Goal: Task Accomplishment & Management: Manage account settings

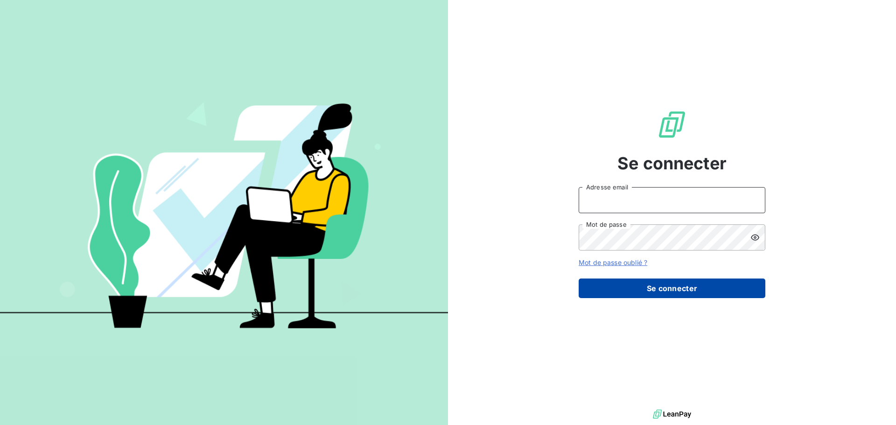
type input "[EMAIL_ADDRESS][DOMAIN_NAME]"
click at [674, 296] on button "Se connecter" at bounding box center [672, 289] width 187 height 20
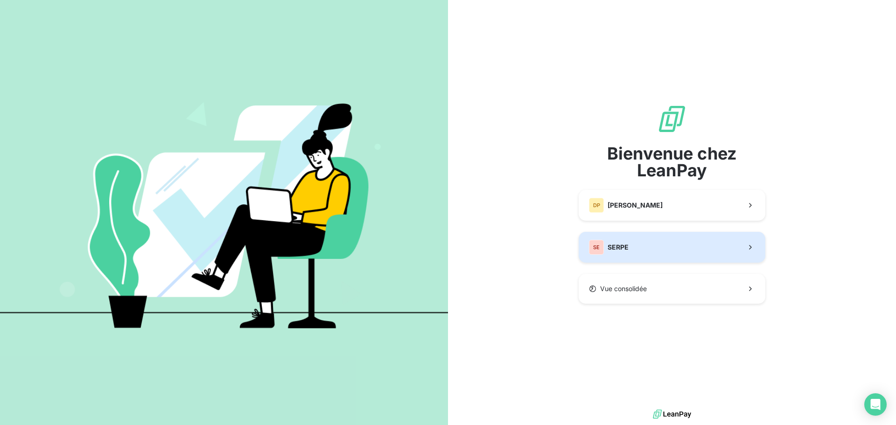
click at [637, 251] on button "SE SERPE" at bounding box center [672, 247] width 187 height 31
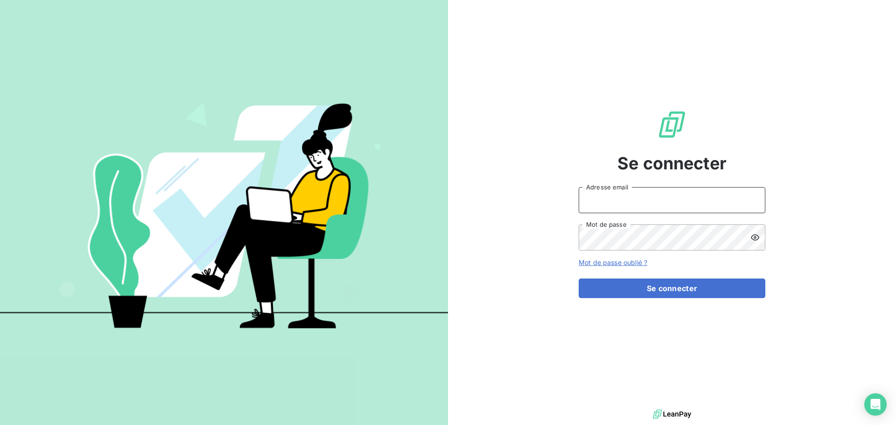
type input "[EMAIL_ADDRESS][DOMAIN_NAME]"
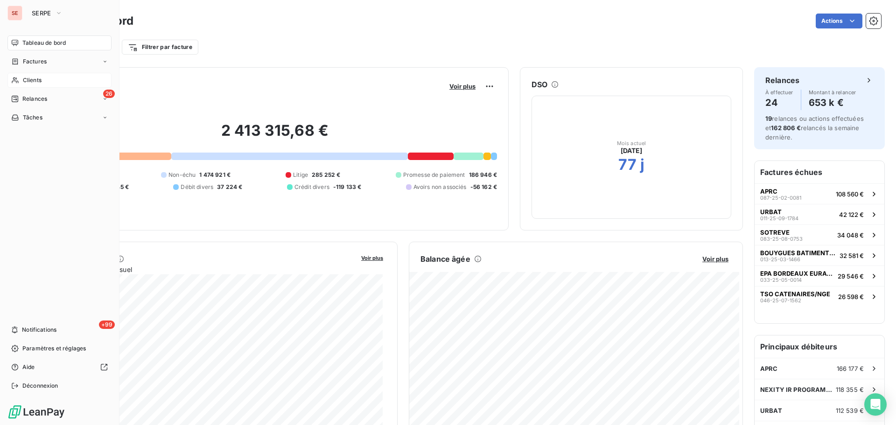
click at [40, 77] on span "Clients" at bounding box center [32, 80] width 19 height 8
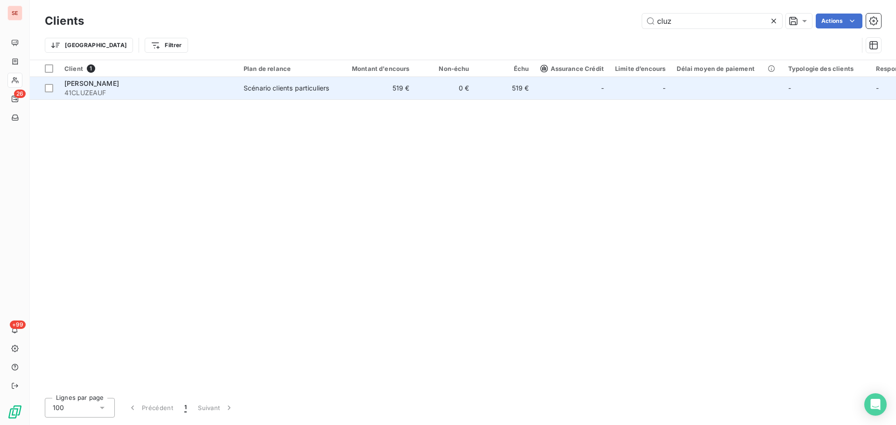
type input "cluz"
click at [218, 87] on div "[PERSON_NAME]" at bounding box center [148, 83] width 168 height 9
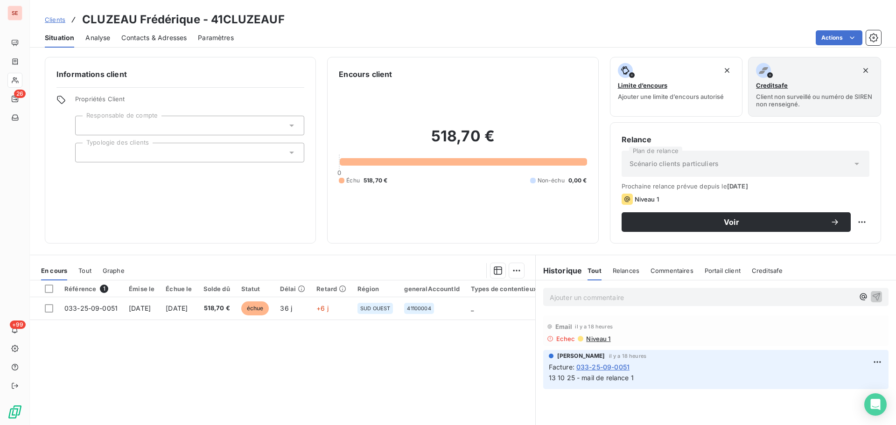
click at [152, 35] on span "Contacts & Adresses" at bounding box center [153, 37] width 65 height 9
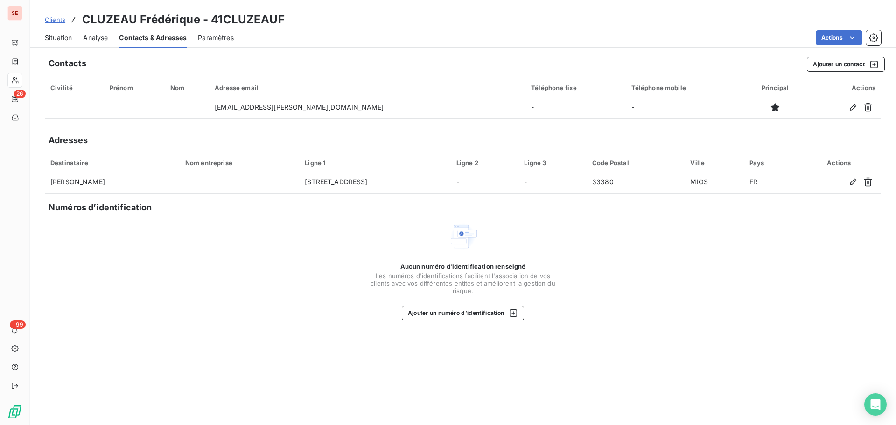
click at [69, 40] on span "Situation" at bounding box center [58, 37] width 27 height 9
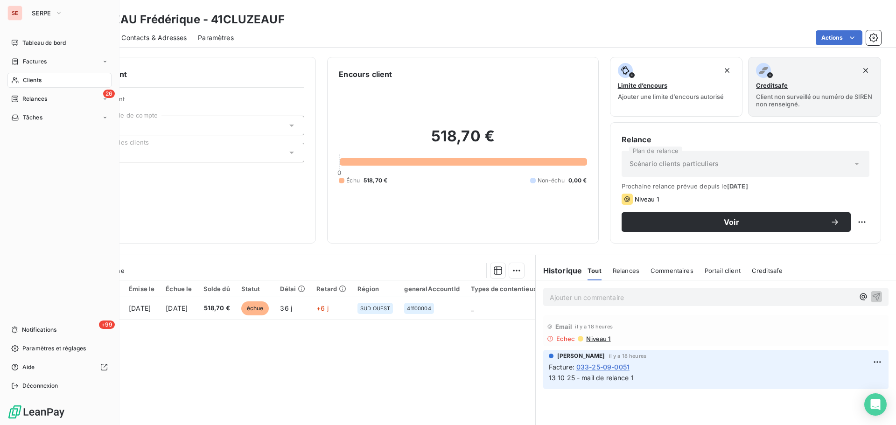
click at [48, 74] on div "Clients" at bounding box center [59, 80] width 104 height 15
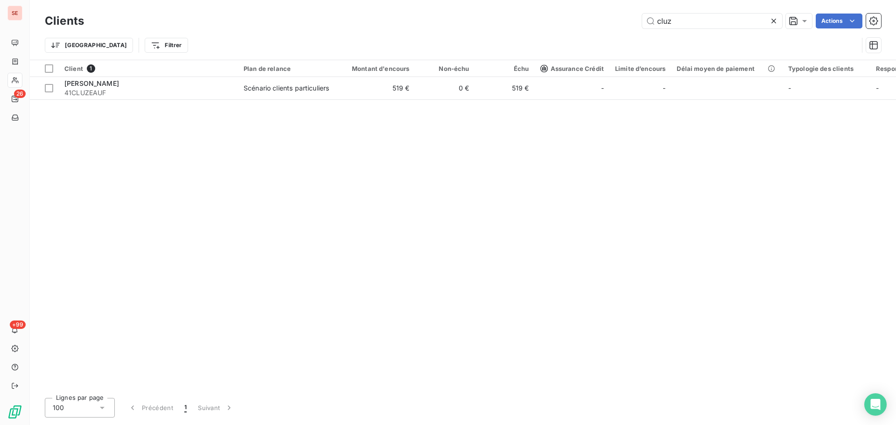
drag, startPoint x: 701, startPoint y: 20, endPoint x: 550, endPoint y: 10, distance: 151.5
click at [561, 10] on div "Clients cluz Actions Trier Filtrer" at bounding box center [463, 30] width 866 height 60
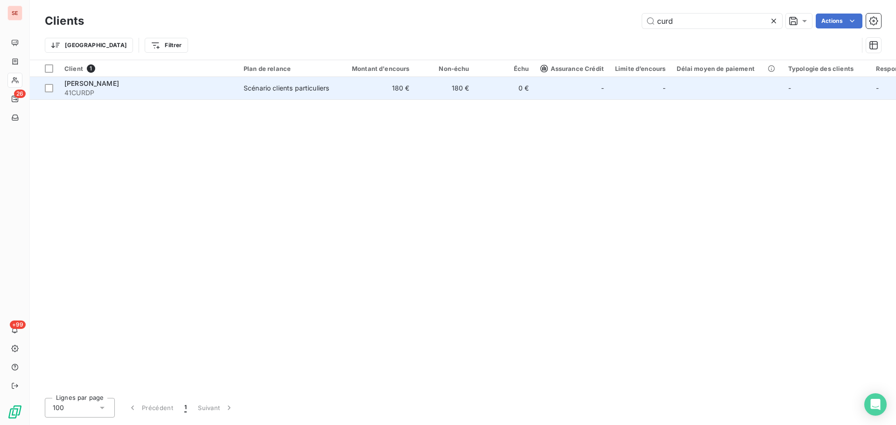
type input "curd"
click at [285, 92] on div "Scénario clients particuliers" at bounding box center [286, 88] width 85 height 9
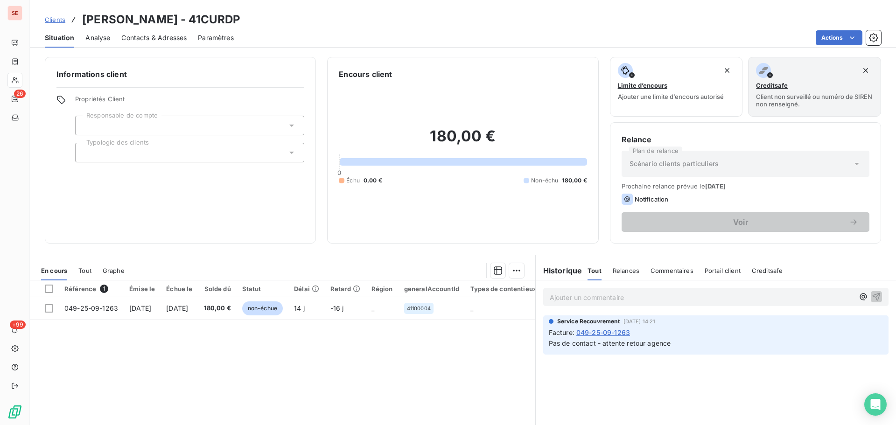
click at [146, 42] on span "Contacts & Adresses" at bounding box center [153, 37] width 65 height 9
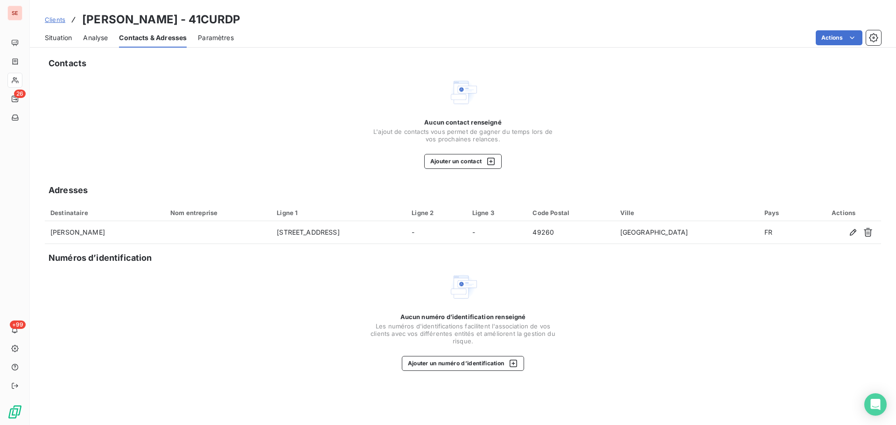
click at [48, 36] on span "Situation" at bounding box center [58, 37] width 27 height 9
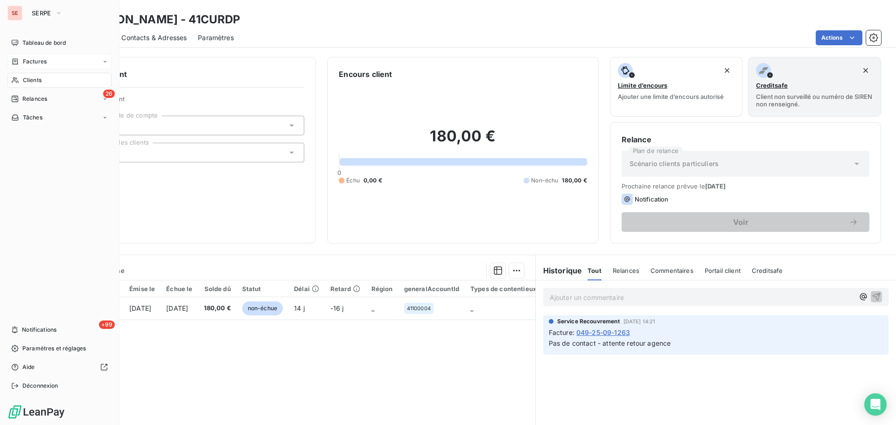
click at [23, 68] on div "Factures" at bounding box center [59, 61] width 104 height 15
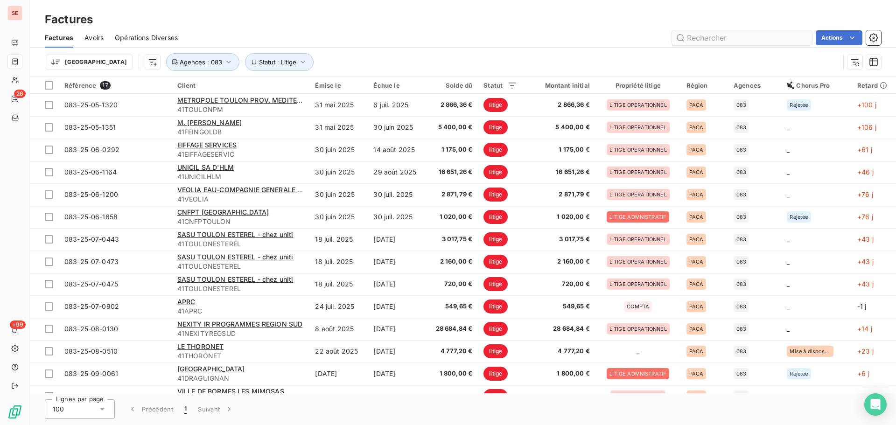
click at [711, 32] on input "text" at bounding box center [742, 37] width 140 height 15
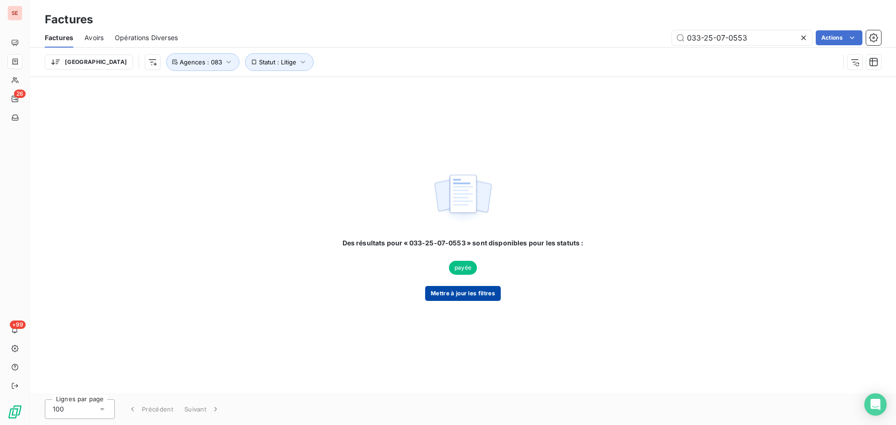
click at [491, 293] on button "Mettre à jour les filtres" at bounding box center [463, 293] width 76 height 15
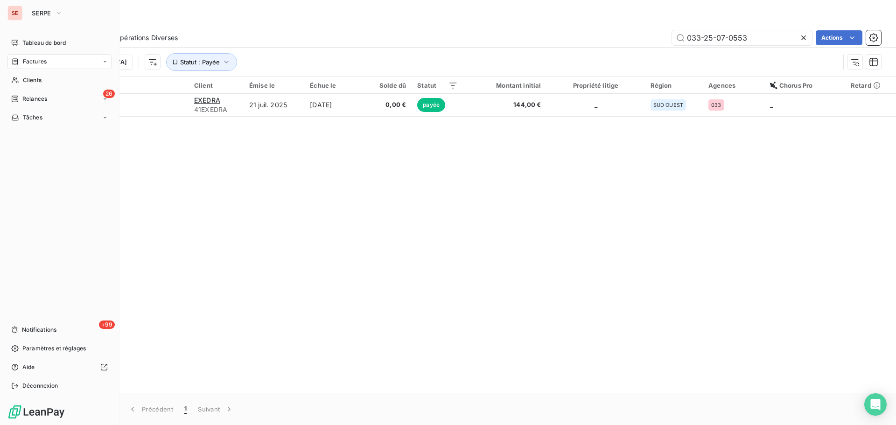
click at [28, 63] on span "Factures" at bounding box center [35, 61] width 24 height 8
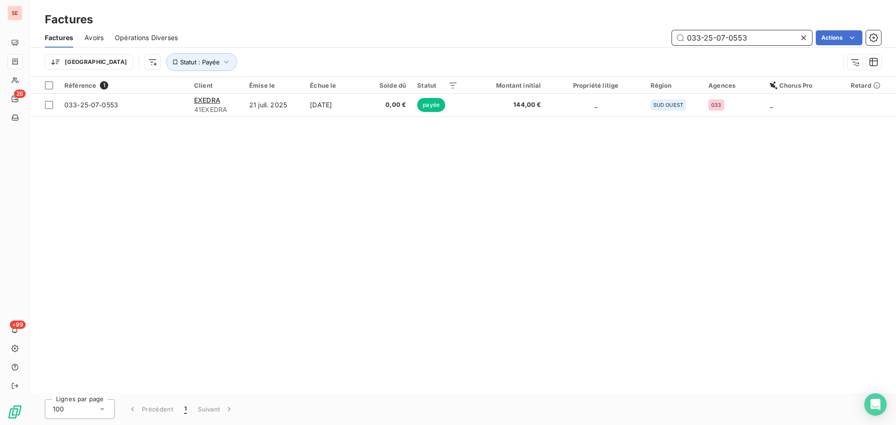
click at [716, 39] on input "033-25-07-0553" at bounding box center [742, 37] width 140 height 15
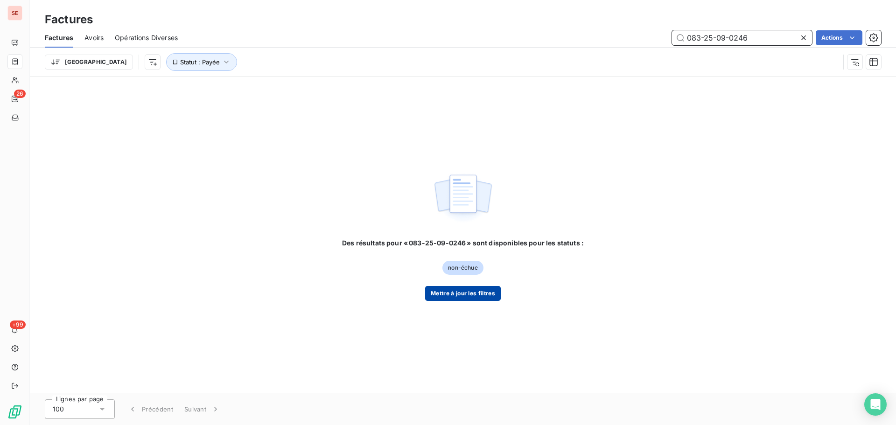
type input "083-25-09-0246"
click at [475, 298] on button "Mettre à jour les filtres" at bounding box center [463, 293] width 76 height 15
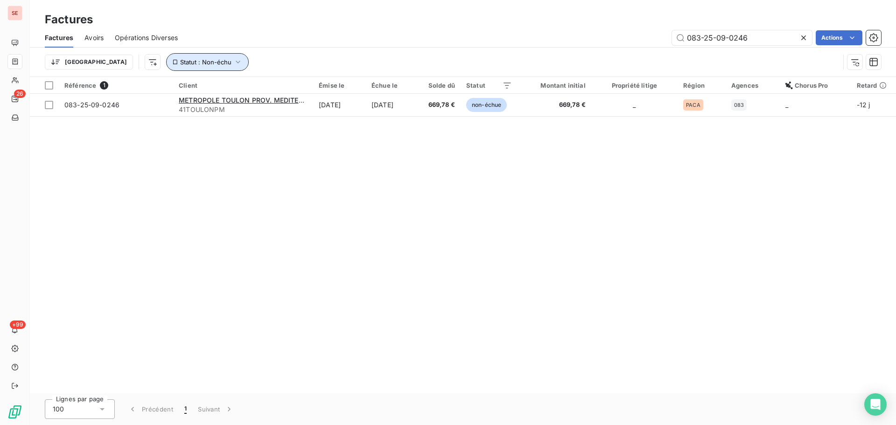
click at [170, 67] on button "Statut : Non-échu" at bounding box center [207, 62] width 83 height 18
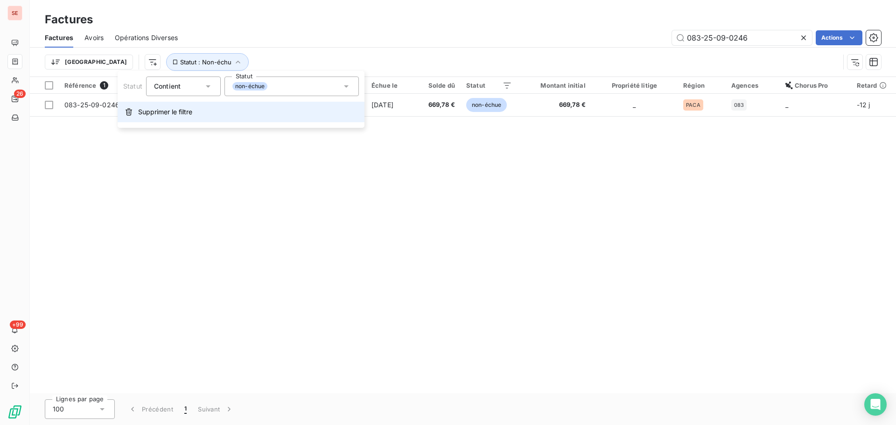
click at [179, 111] on span "Supprimer le filtre" at bounding box center [165, 111] width 54 height 9
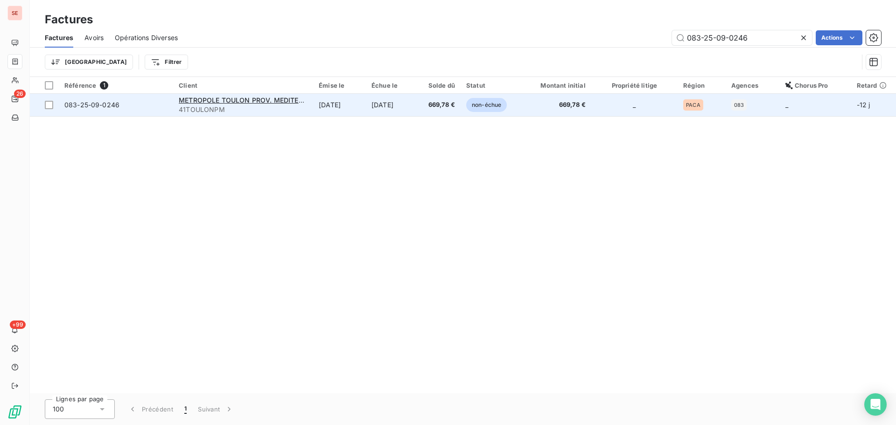
click at [411, 105] on td "[DATE]" at bounding box center [392, 105] width 53 height 22
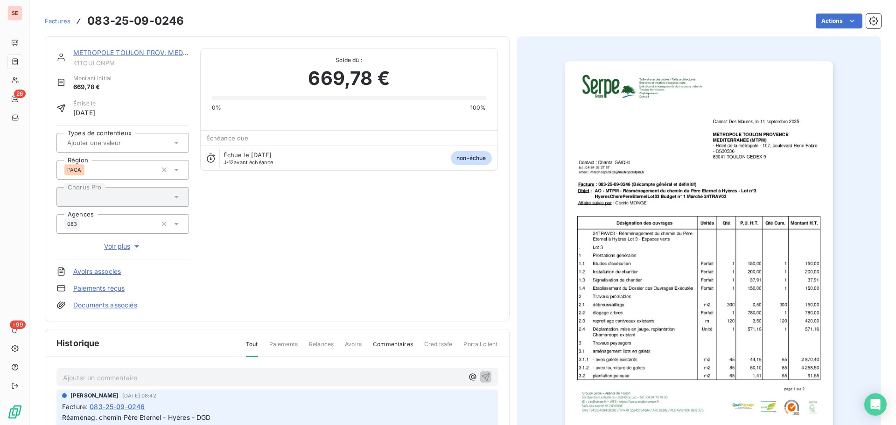
scroll to position [136, 0]
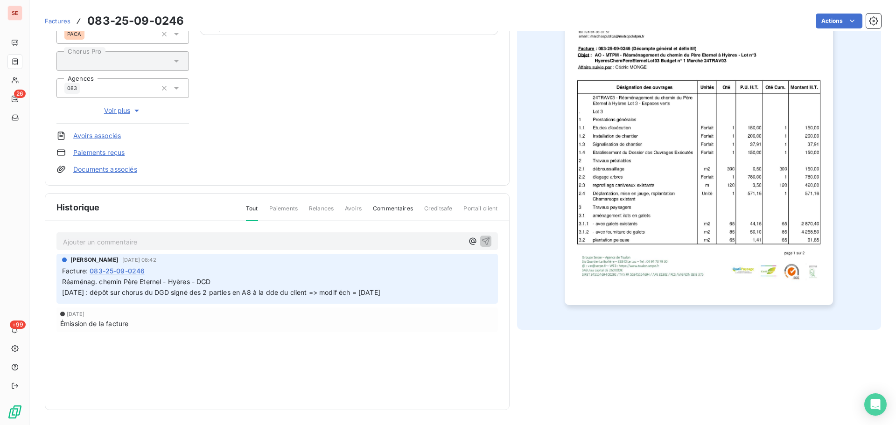
click at [215, 245] on p "Ajouter un commentaire ﻿" at bounding box center [263, 242] width 400 height 12
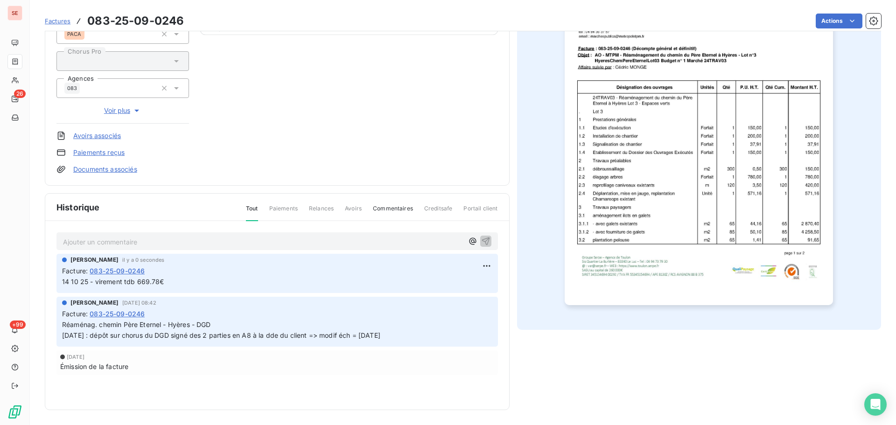
scroll to position [0, 0]
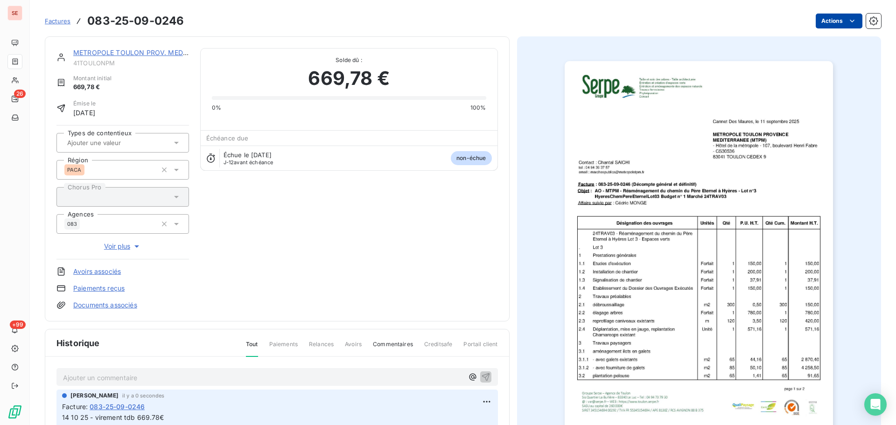
click at [716, 21] on html "SE 26 +99 Factures 083-25-09-0246 Actions METROPOLE [GEOGRAPHIC_DATA] PROV. MED…" at bounding box center [448, 212] width 896 height 425
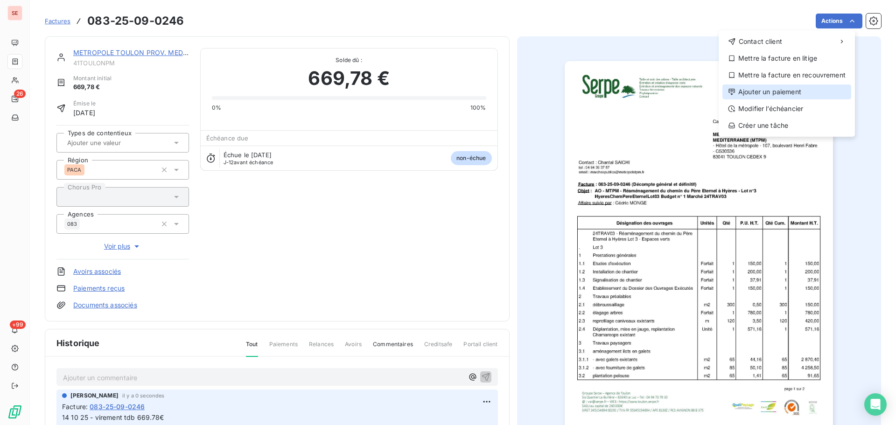
click at [716, 91] on div "Ajouter un paiement" at bounding box center [786, 91] width 129 height 15
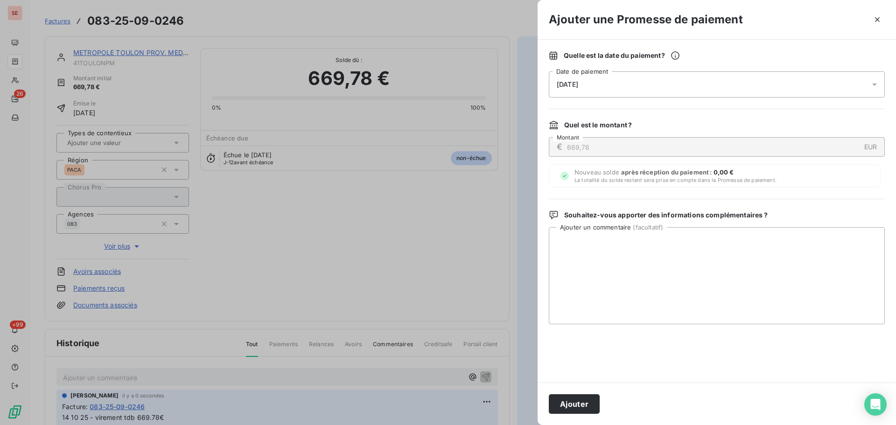
click at [716, 81] on div "[DATE]" at bounding box center [717, 84] width 336 height 26
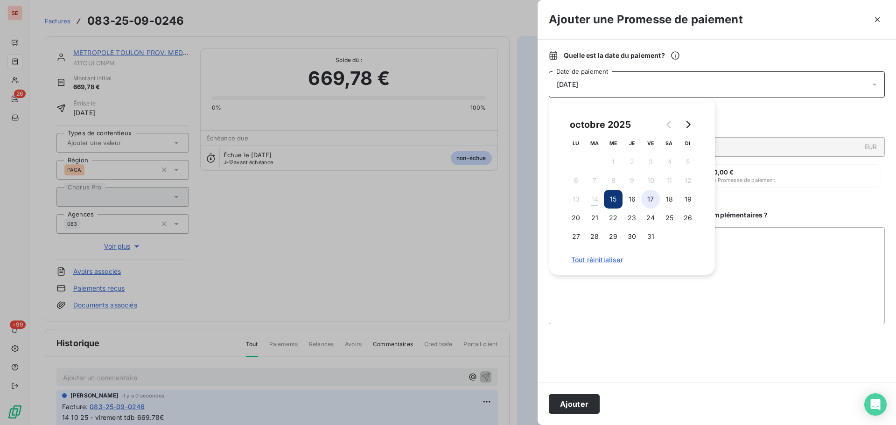
click at [646, 205] on button "17" at bounding box center [650, 199] width 19 height 19
click at [588, 324] on button "Ajouter" at bounding box center [574, 404] width 51 height 20
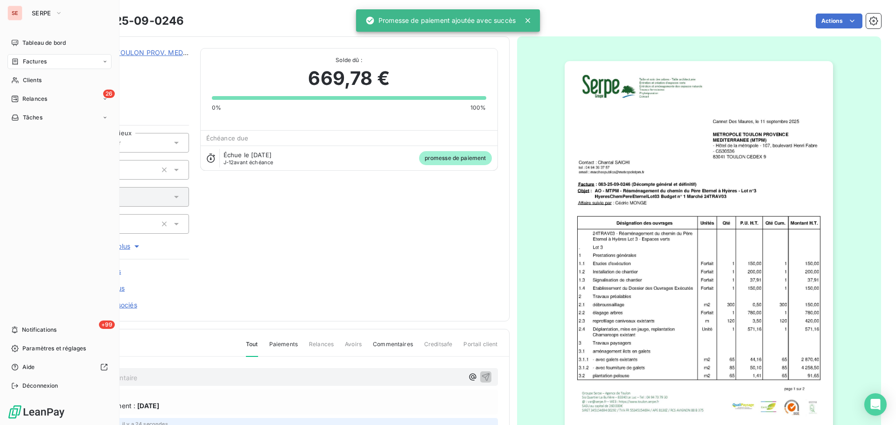
click at [35, 60] on span "Factures" at bounding box center [35, 61] width 24 height 8
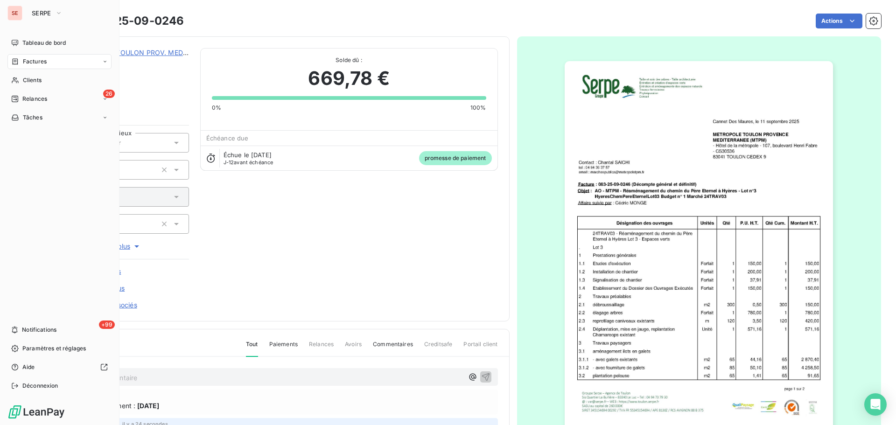
click at [38, 60] on span "Factures" at bounding box center [35, 61] width 24 height 8
click at [45, 80] on span "Factures" at bounding box center [34, 80] width 24 height 8
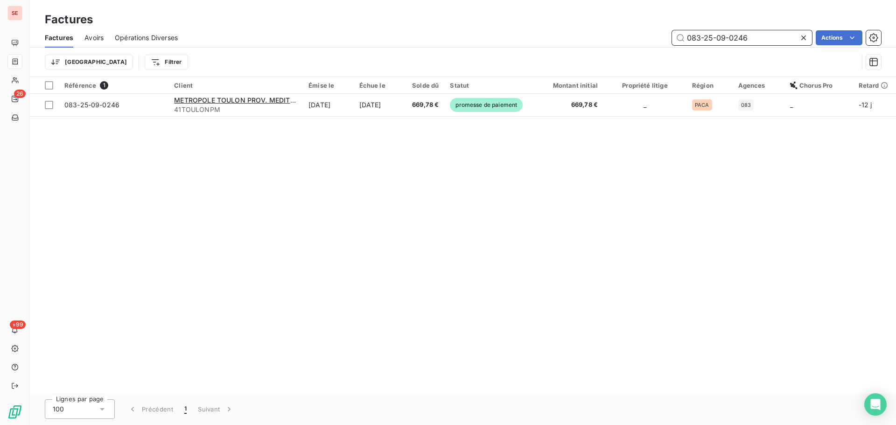
click at [716, 36] on input "083-25-09-0246" at bounding box center [742, 37] width 140 height 15
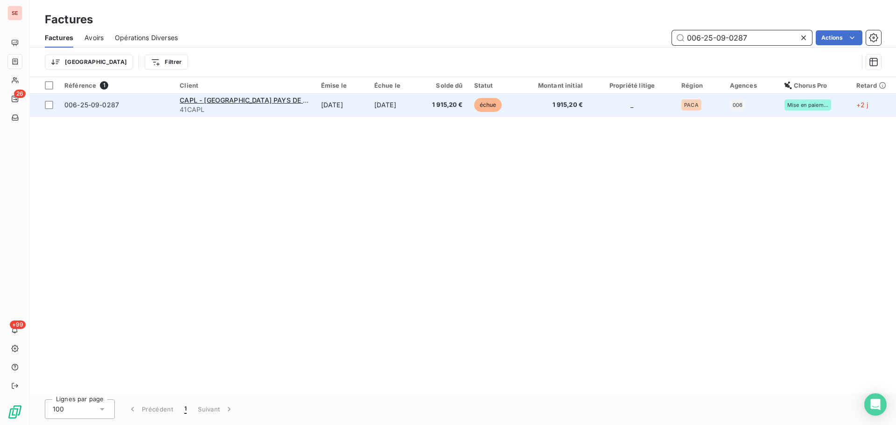
type input "006-25-09-0287"
click at [417, 104] on td "[DATE]" at bounding box center [396, 105] width 54 height 22
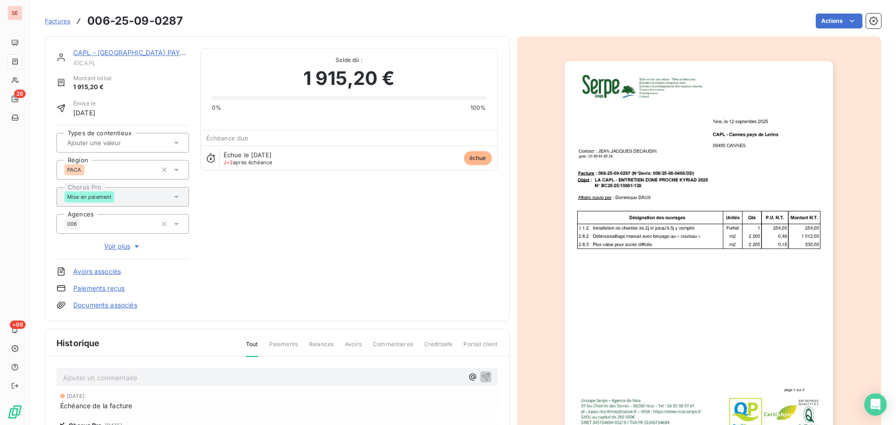
click at [195, 324] on p "Ajouter un commentaire ﻿" at bounding box center [263, 378] width 400 height 12
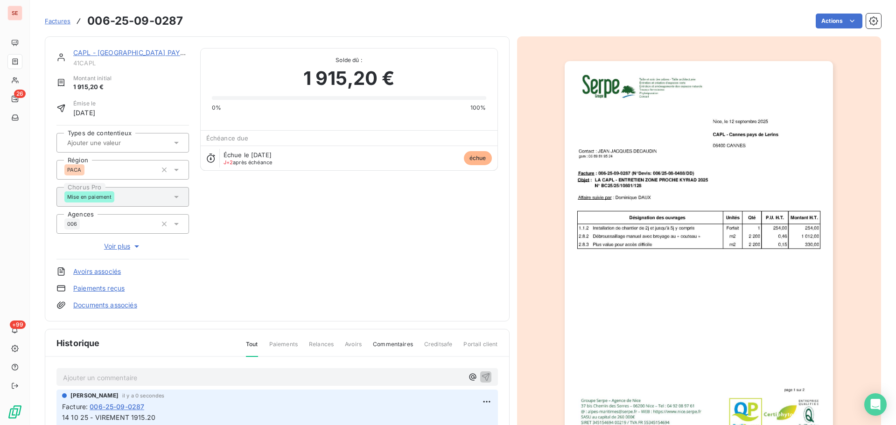
click at [149, 324] on span "14 10 25 - VIREMENT 1915.20" at bounding box center [108, 418] width 93 height 8
copy div "14 10 25 - VIREMENT 1915.20"
click at [716, 21] on html "SE 26 +99 Factures 006-25-09-0287 Actions CAPL - [GEOGRAPHIC_DATA] PAYS DE LERI…" at bounding box center [448, 212] width 896 height 425
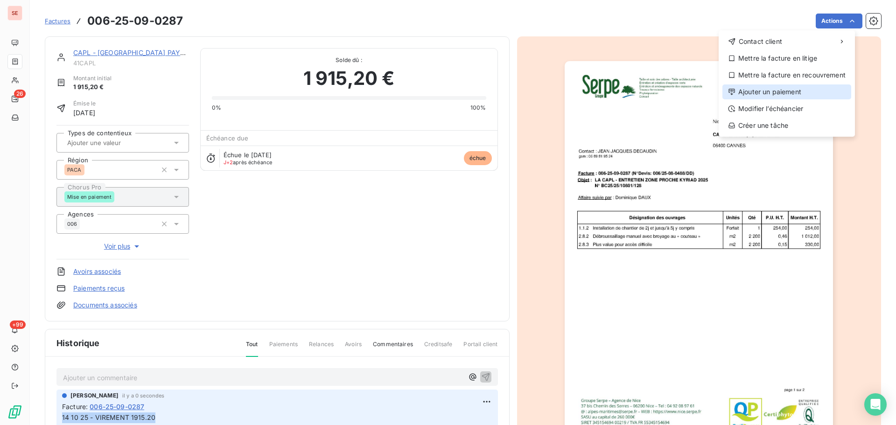
click at [716, 91] on div "Ajouter un paiement" at bounding box center [786, 91] width 129 height 15
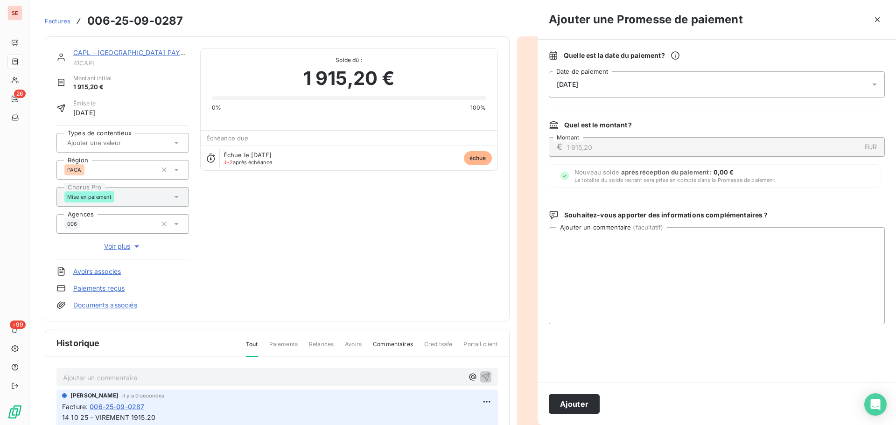
click at [711, 85] on div "[DATE]" at bounding box center [717, 84] width 336 height 26
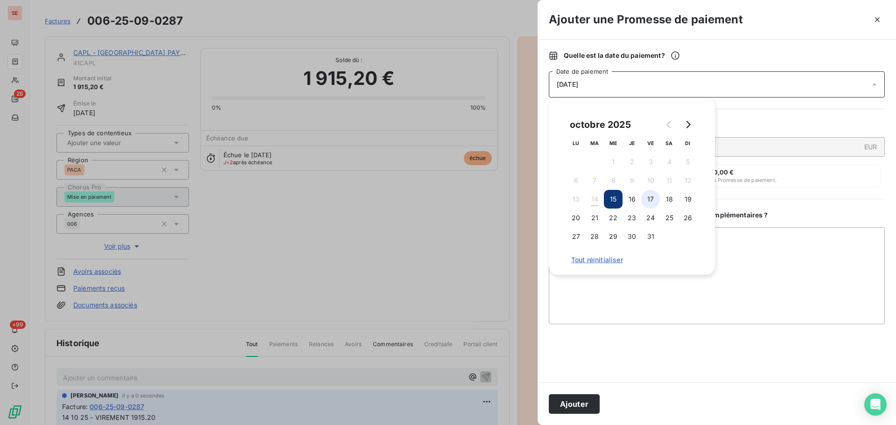
click at [649, 204] on button "17" at bounding box center [650, 199] width 19 height 19
click at [567, 324] on button "Ajouter" at bounding box center [574, 404] width 51 height 20
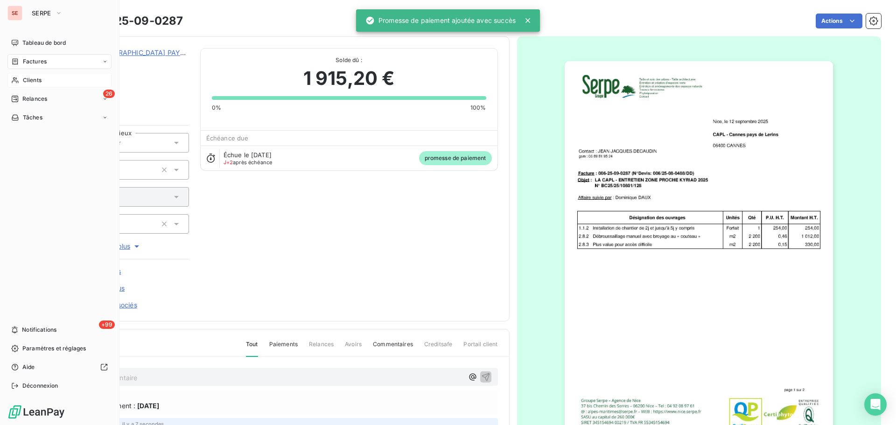
click at [33, 81] on span "Clients" at bounding box center [32, 80] width 19 height 8
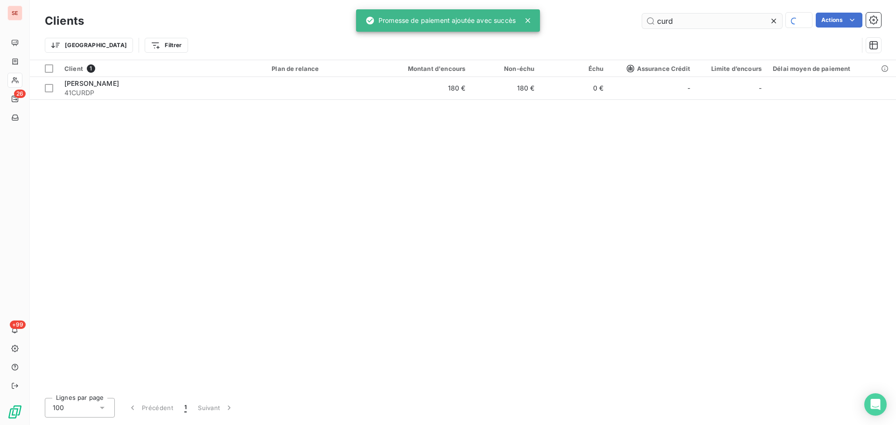
click at [683, 18] on input "curd" at bounding box center [712, 21] width 140 height 15
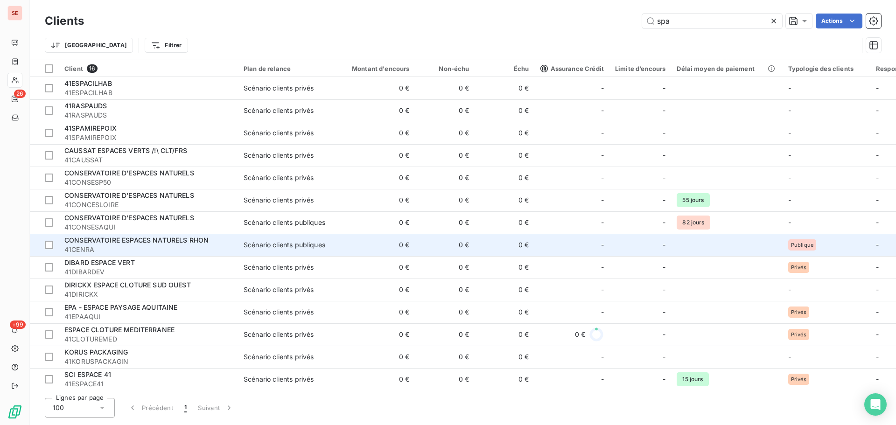
type input "spa"
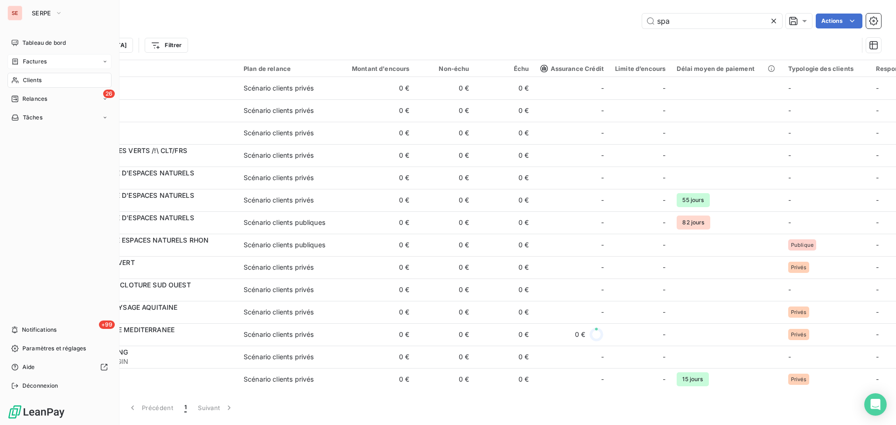
click at [34, 64] on span "Factures" at bounding box center [35, 61] width 24 height 8
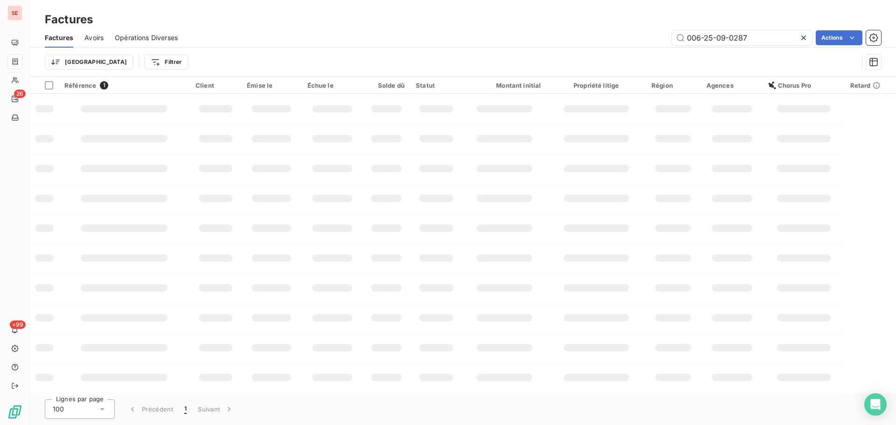
drag, startPoint x: 766, startPoint y: 38, endPoint x: 519, endPoint y: 37, distance: 246.4
click at [538, 40] on div "006-25-09-0287 Actions" at bounding box center [535, 37] width 692 height 15
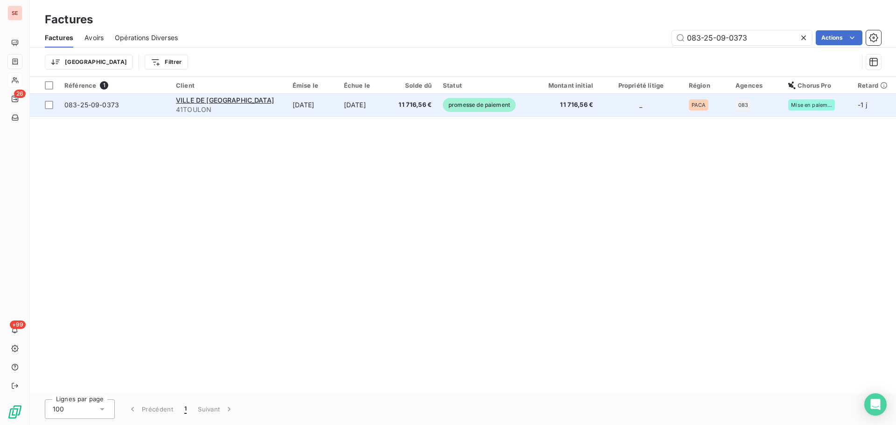
type input "083-25-09-0373"
click at [295, 110] on td "[DATE]" at bounding box center [312, 105] width 51 height 22
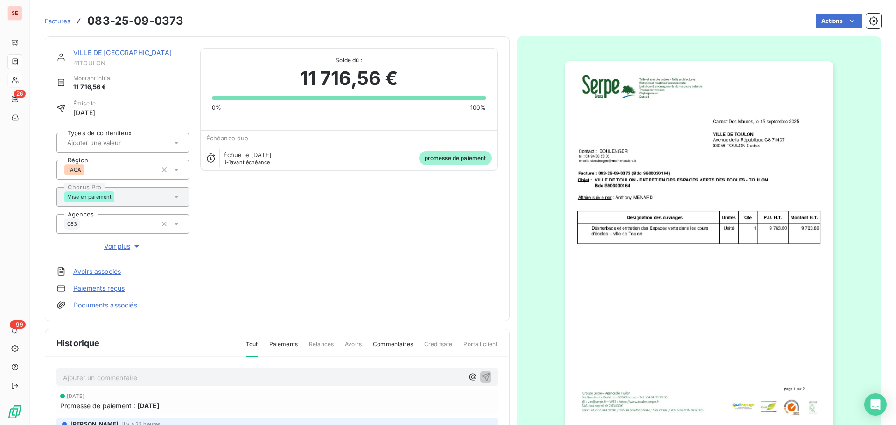
click at [124, 53] on link "VILLE DE [GEOGRAPHIC_DATA]" at bounding box center [122, 53] width 98 height 8
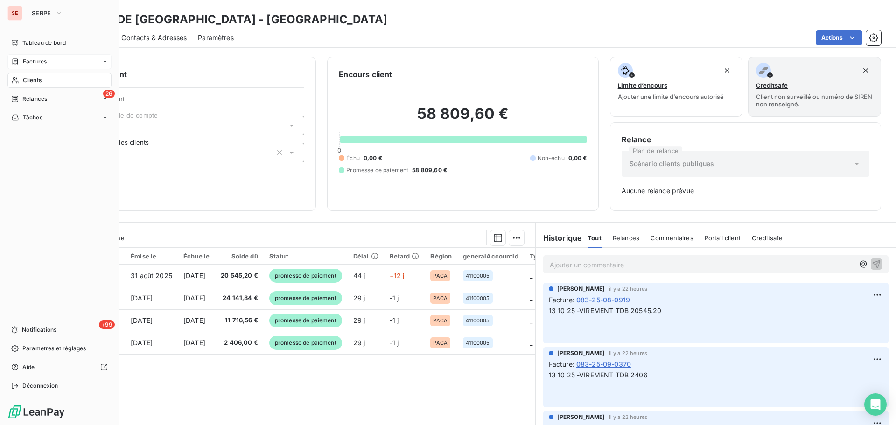
click at [31, 77] on span "Clients" at bounding box center [32, 80] width 19 height 8
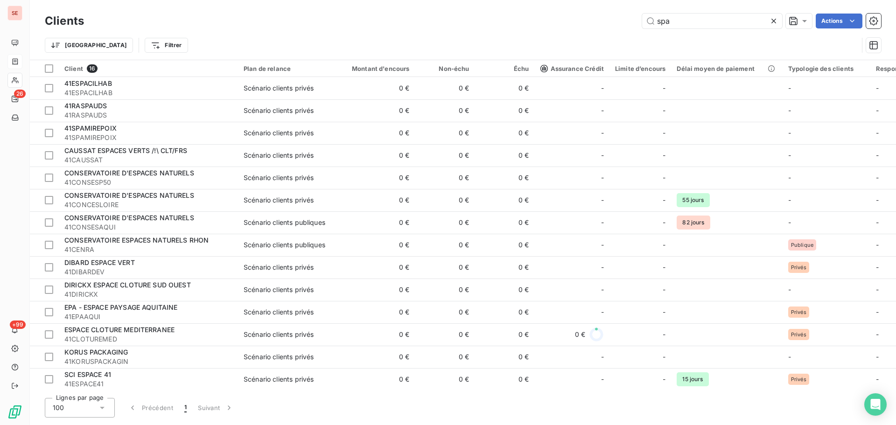
drag, startPoint x: 672, startPoint y: 23, endPoint x: 584, endPoint y: 18, distance: 87.9
click at [585, 18] on div "spa Actions" at bounding box center [488, 21] width 786 height 15
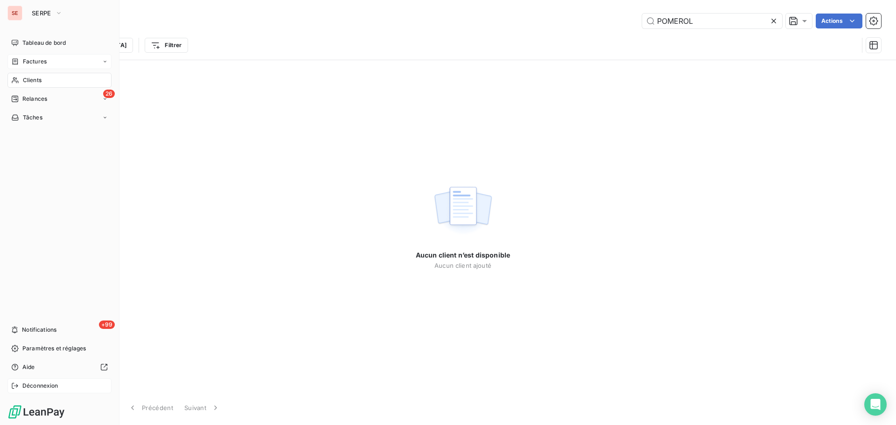
type input "POMEROL"
click at [35, 324] on span "Déconnexion" at bounding box center [40, 386] width 36 height 8
